Goal: Check status: Check status

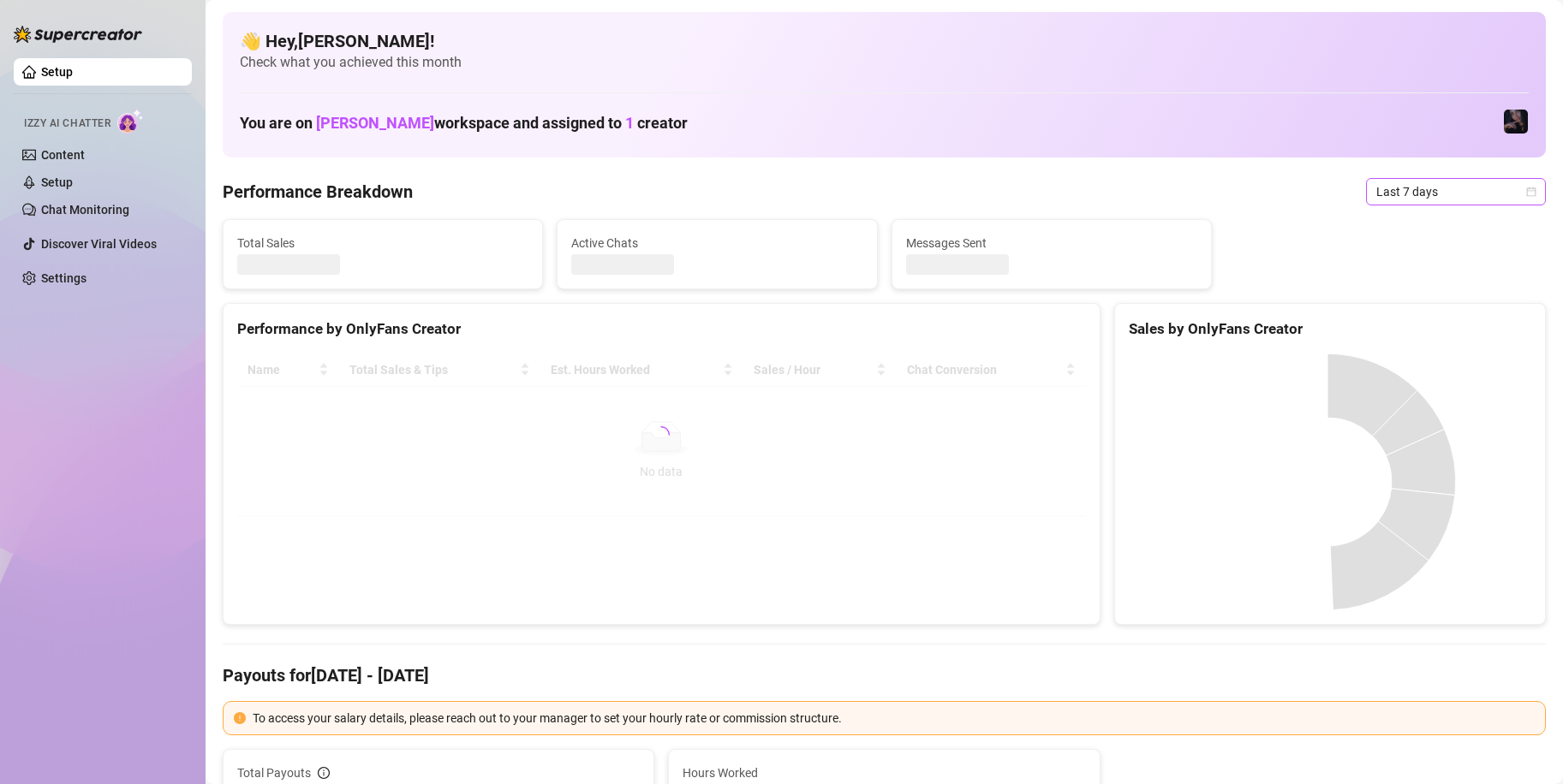
click at [1437, 193] on span "Last 7 days" at bounding box center [1455, 191] width 159 height 25
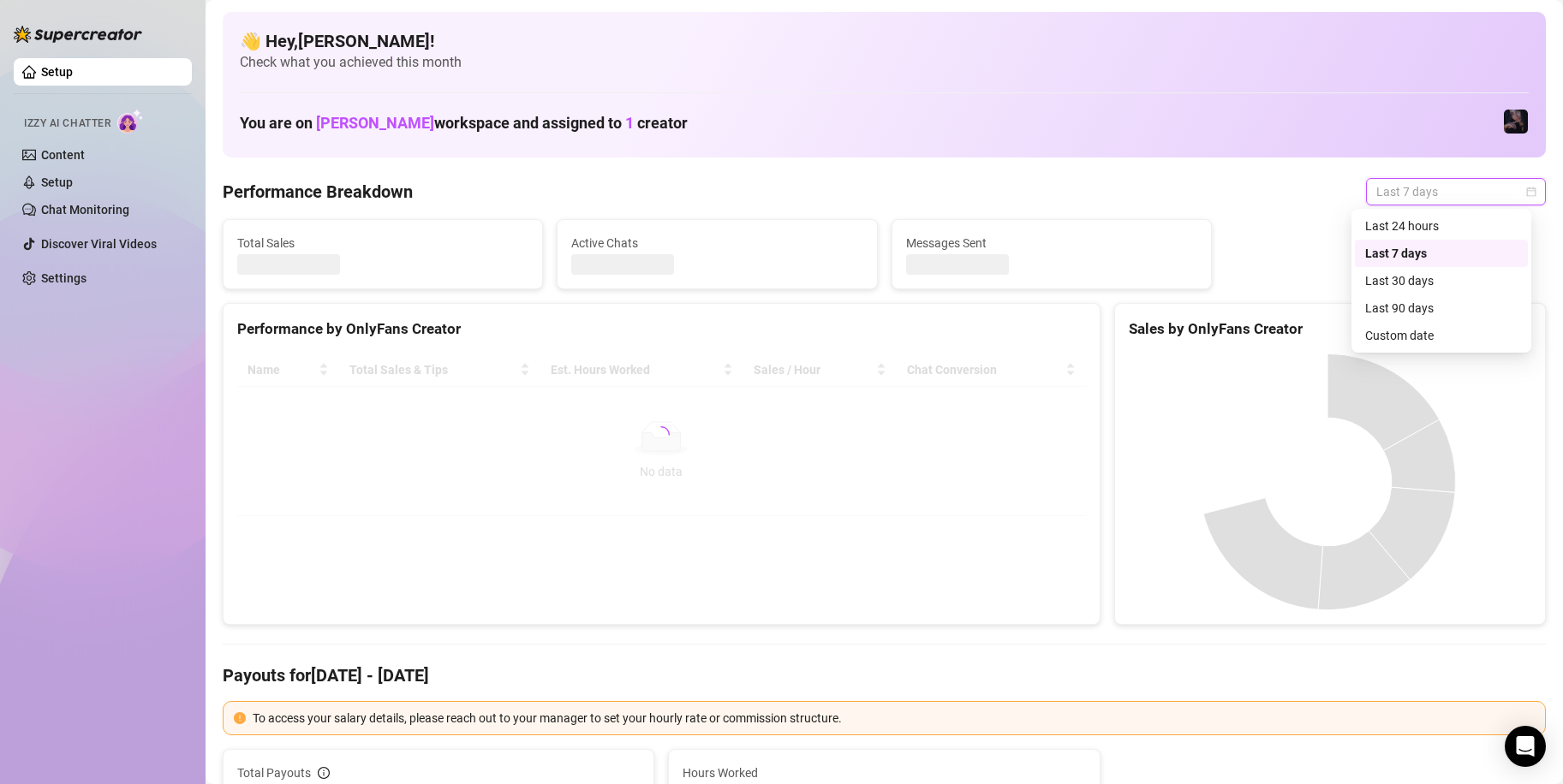
click at [1438, 337] on div "Custom date" at bounding box center [1441, 336] width 152 height 19
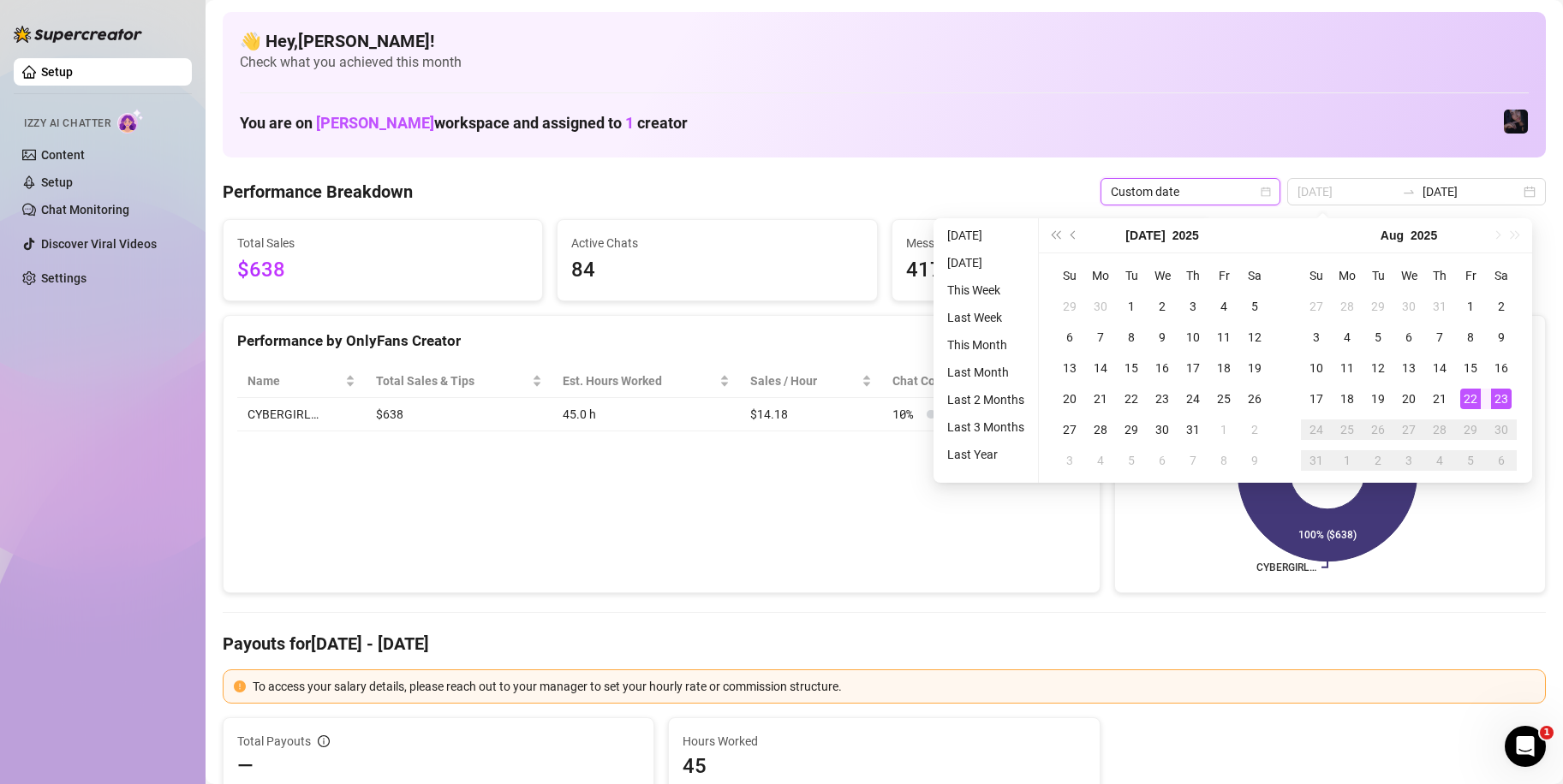
type input "[DATE]"
click at [1500, 398] on div "23" at bounding box center [1501, 399] width 21 height 21
click at [1501, 398] on div "23" at bounding box center [1501, 399] width 21 height 21
type input "[DATE]"
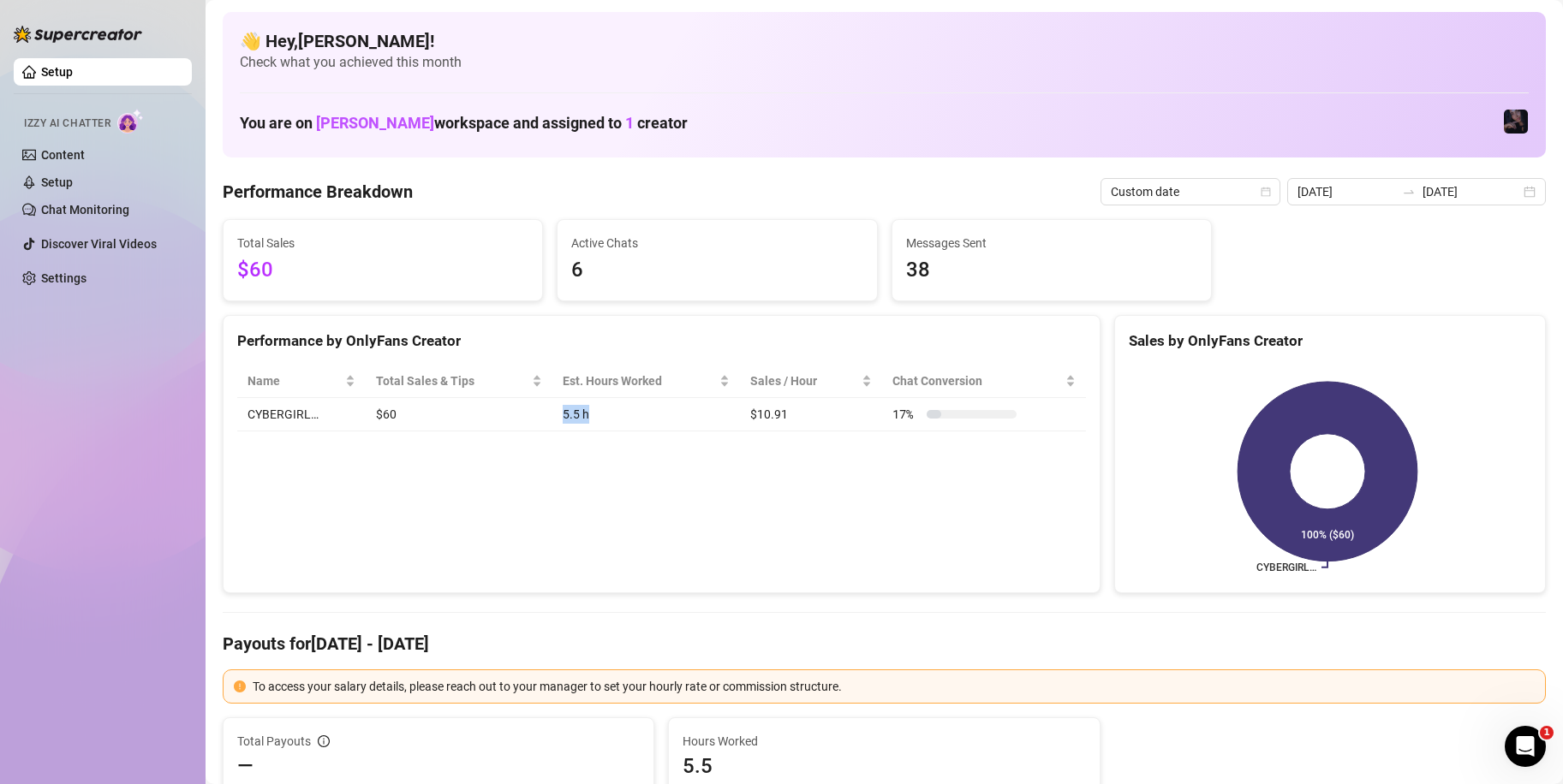
drag, startPoint x: 607, startPoint y: 416, endPoint x: 520, endPoint y: 431, distance: 88.3
click at [521, 431] on tr "CYBERGIRL… $60 5.5 h $10.91 17 %" at bounding box center [661, 415] width 848 height 34
click at [589, 426] on td "5.5 h" at bounding box center [645, 415] width 187 height 34
drag, startPoint x: 739, startPoint y: 424, endPoint x: 797, endPoint y: 425, distance: 58.0
click at [795, 425] on tr "CYBERGIRL… $60 5.5 h $10.91 17 %" at bounding box center [661, 415] width 848 height 34
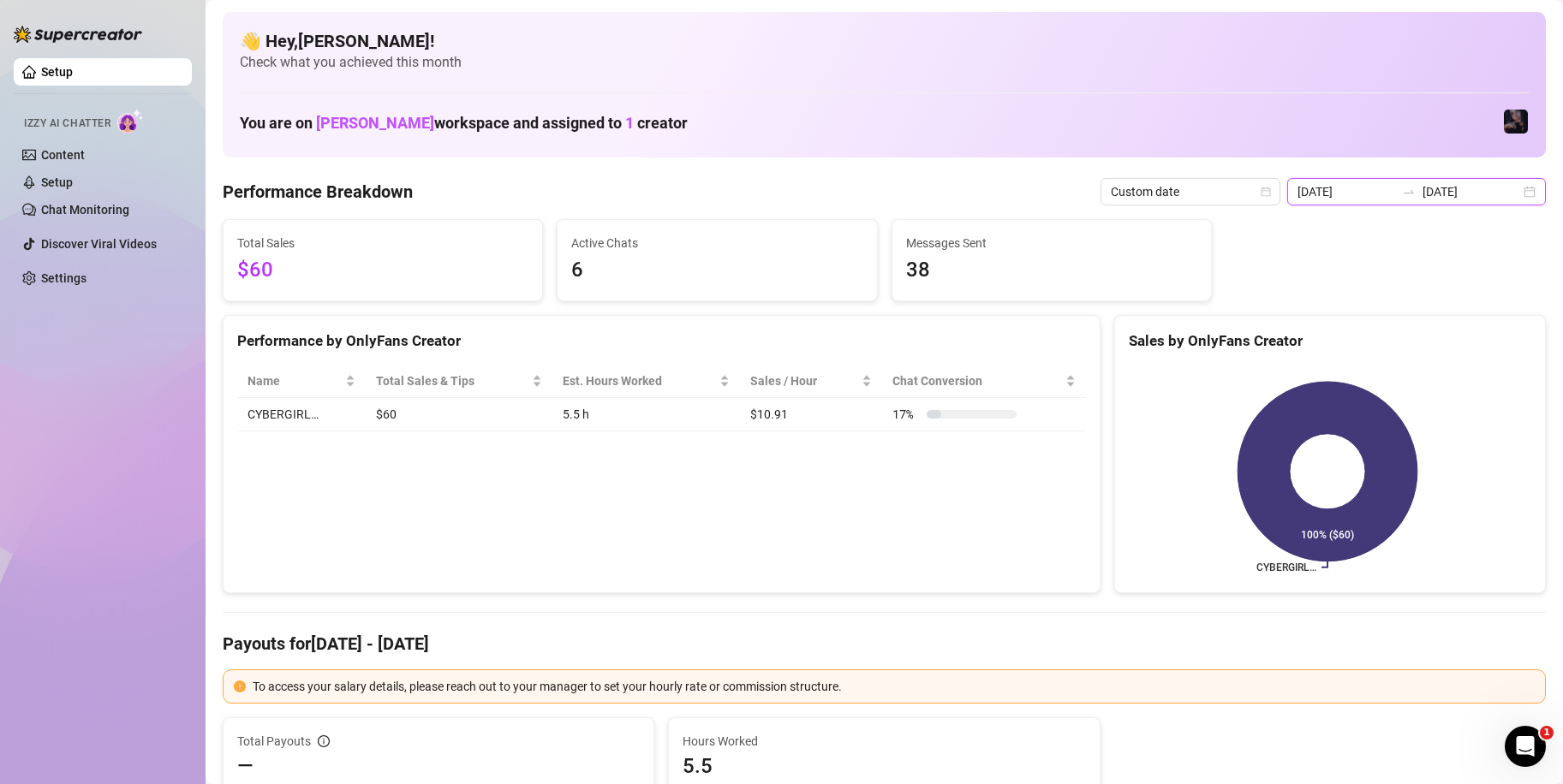
click at [1377, 199] on input "[DATE]" at bounding box center [1346, 192] width 98 height 19
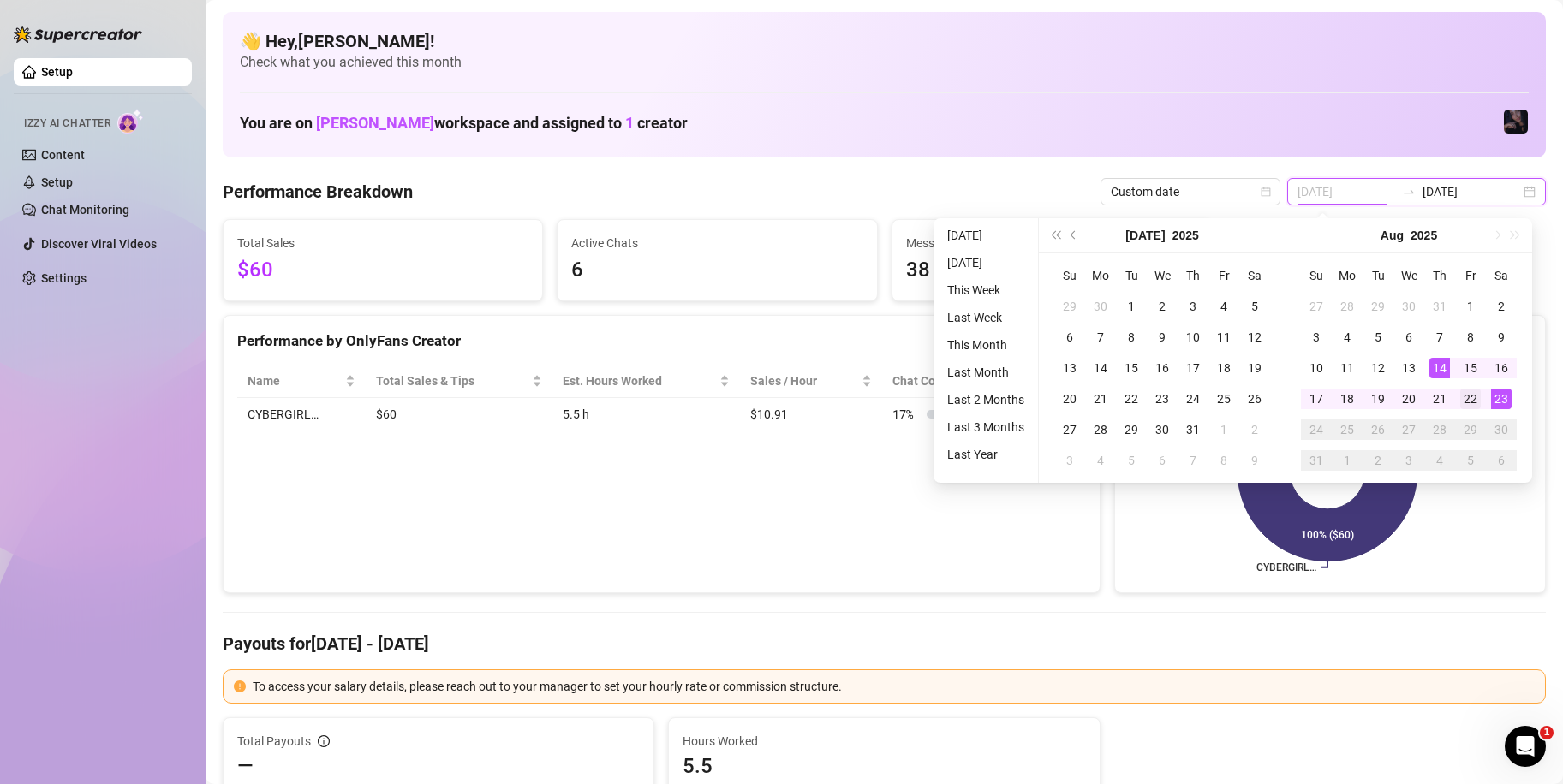
type input "[DATE]"
click at [1460, 395] on div "22" at bounding box center [1470, 399] width 21 height 21
type input "[DATE]"
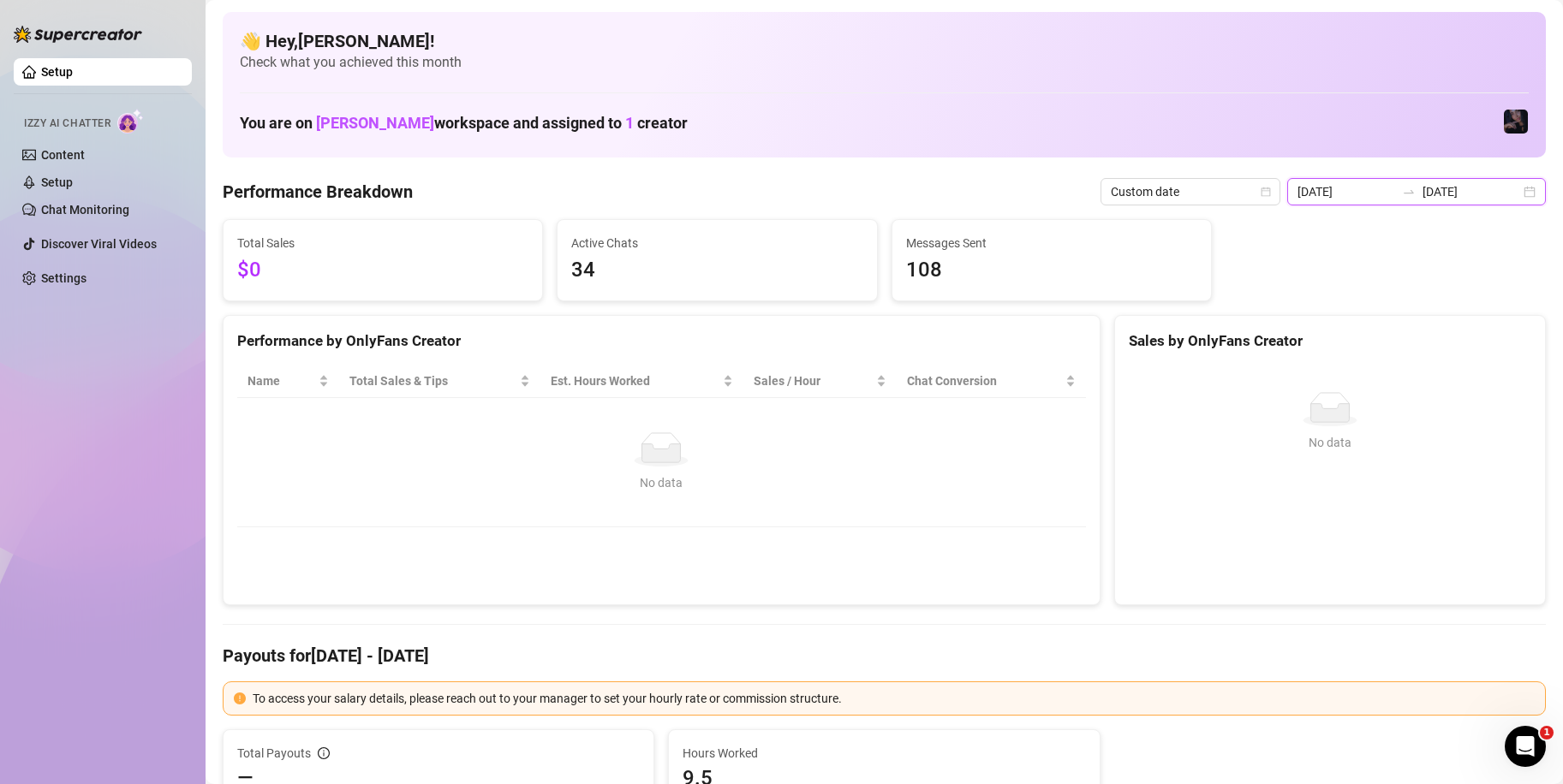
click at [1441, 188] on input "[DATE]" at bounding box center [1471, 192] width 98 height 19
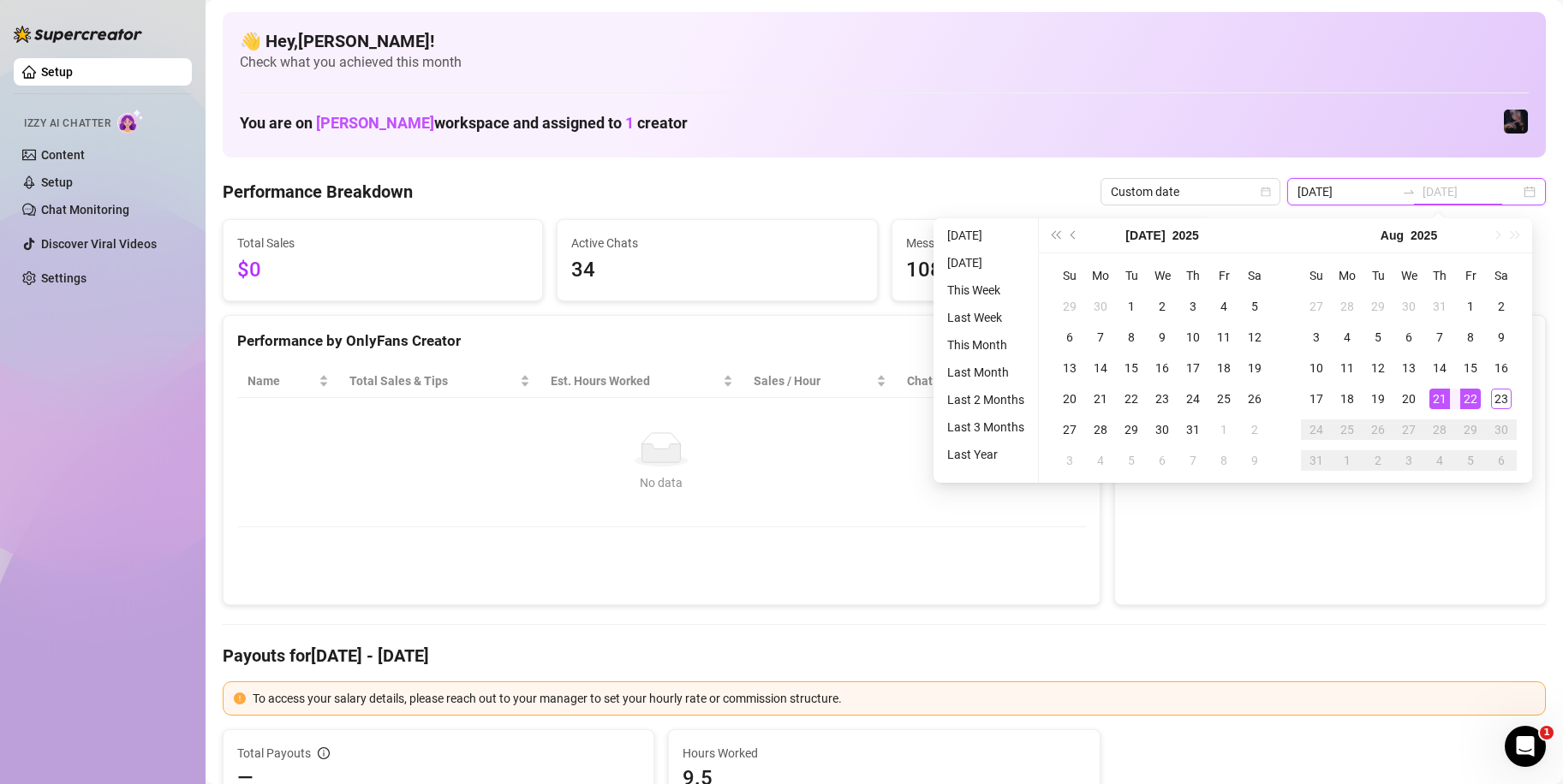
type input "[DATE]"
click at [1441, 397] on div "21" at bounding box center [1440, 399] width 21 height 21
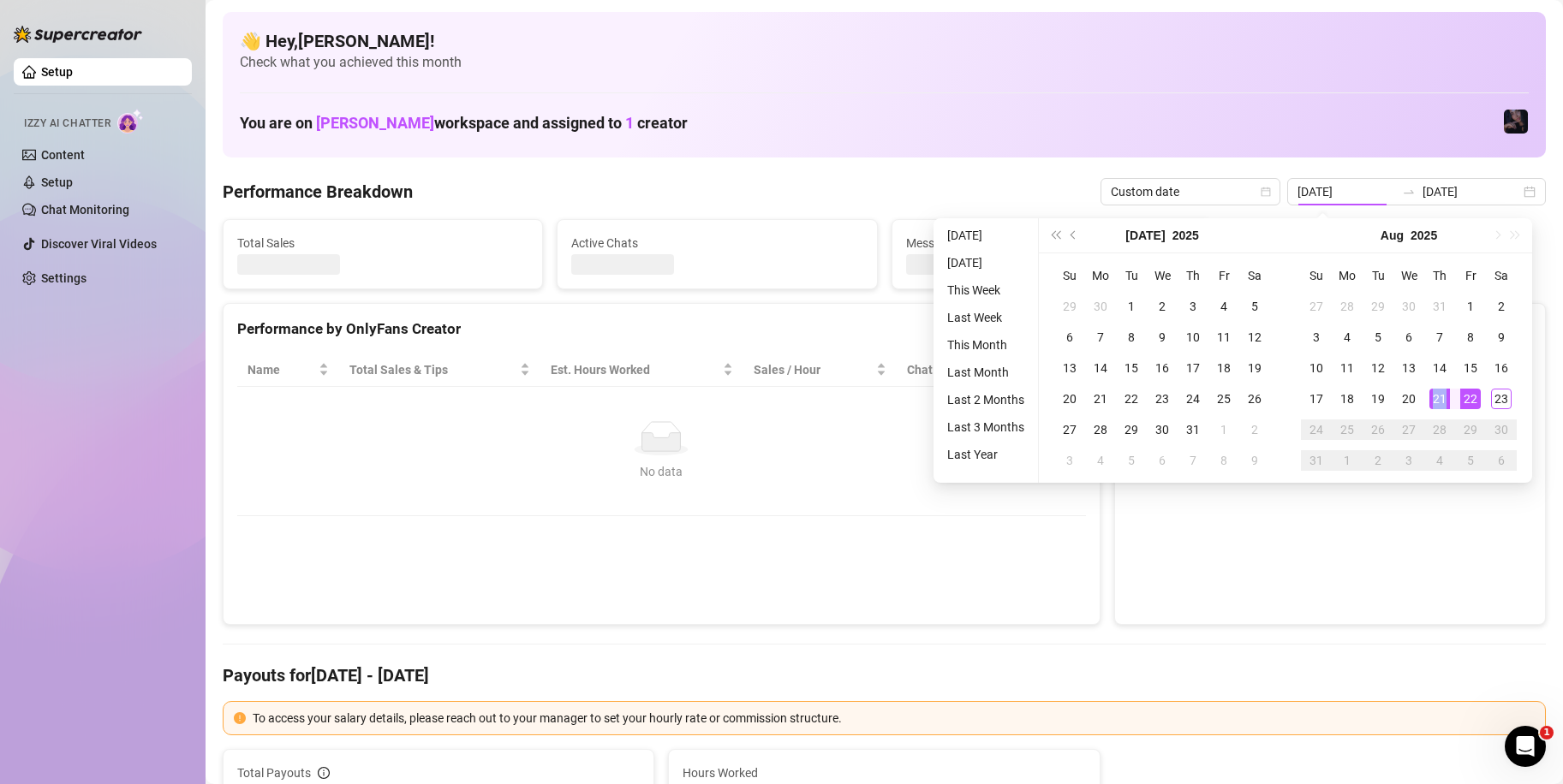
type input "[DATE]"
